Goal: Task Accomplishment & Management: Complete application form

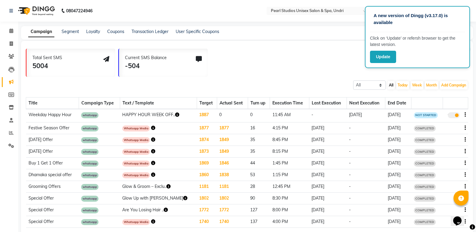
click at [12, 25] on li "Calendar" at bounding box center [9, 31] width 18 height 13
click at [9, 31] on icon at bounding box center [11, 31] width 4 height 5
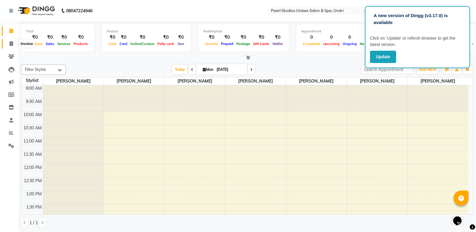
click at [10, 41] on icon at bounding box center [11, 43] width 3 height 5
select select "service"
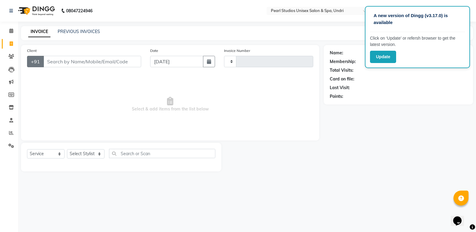
type input "0323"
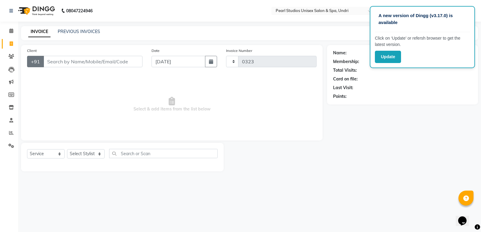
select select "78"
select select "membership"
click at [81, 62] on input "Client" at bounding box center [92, 61] width 99 height 11
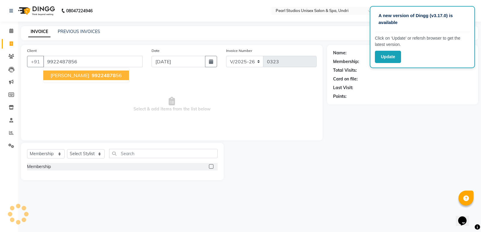
type input "9922487856"
click at [120, 78] on button "[PERSON_NAME] 9922487856" at bounding box center [86, 76] width 86 height 10
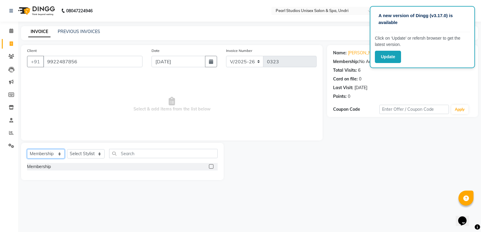
click at [32, 153] on select "Select Service Product Membership Package Voucher Prepaid Gift Card" at bounding box center [46, 153] width 38 height 9
select select "service"
click at [27, 149] on select "Select Service Product Membership Package Voucher Prepaid Gift Card" at bounding box center [46, 153] width 38 height 9
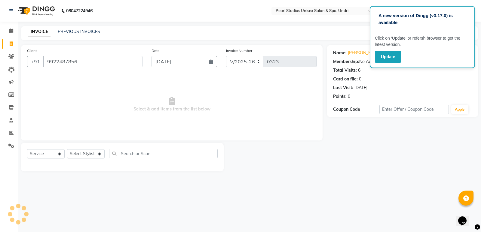
click at [402, 131] on div "Name: [PERSON_NAME] Membership: No Active Membership Total Visits: 6 Card on fi…" at bounding box center [404, 108] width 155 height 127
click at [383, 55] on button "Update" at bounding box center [388, 57] width 26 height 12
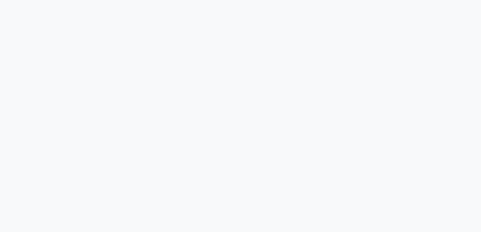
select select "78"
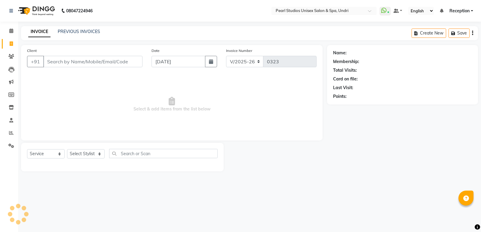
select select "membership"
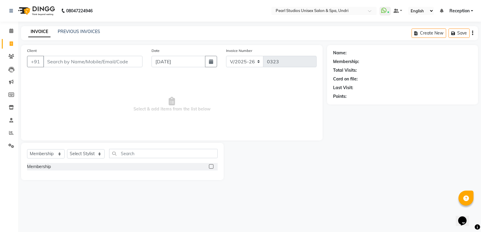
click at [63, 63] on input "Client" at bounding box center [92, 61] width 99 height 11
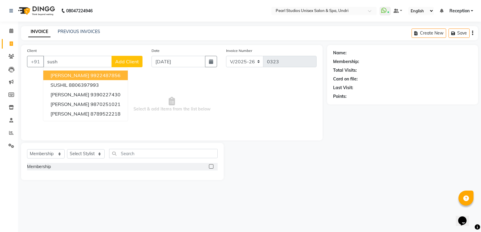
click at [75, 76] on span "[PERSON_NAME]" at bounding box center [69, 75] width 39 height 6
type input "9922487856"
